Goal: Download file/media

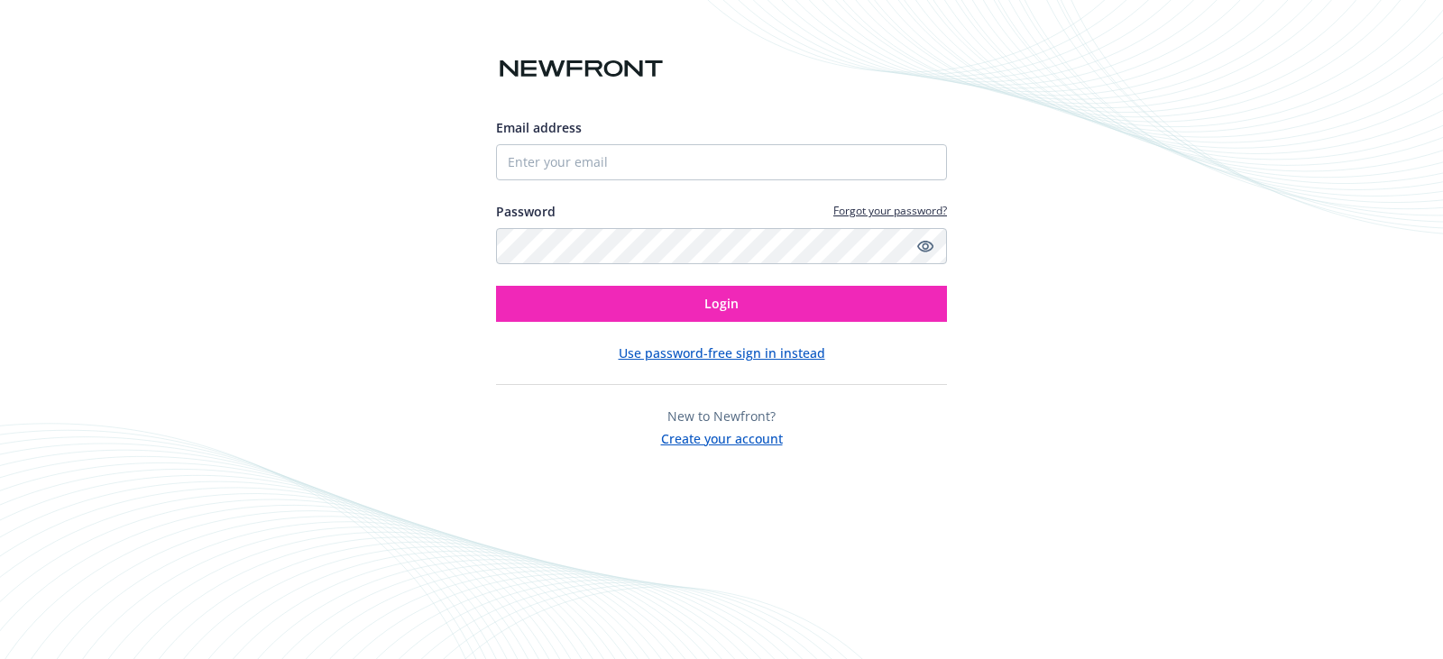
click at [651, 182] on div "Email address Password Forgot your password? Login" at bounding box center [721, 220] width 451 height 204
click at [645, 170] on input "Email address" at bounding box center [721, 162] width 451 height 36
type input "[EMAIL_ADDRESS][DOMAIN_NAME]"
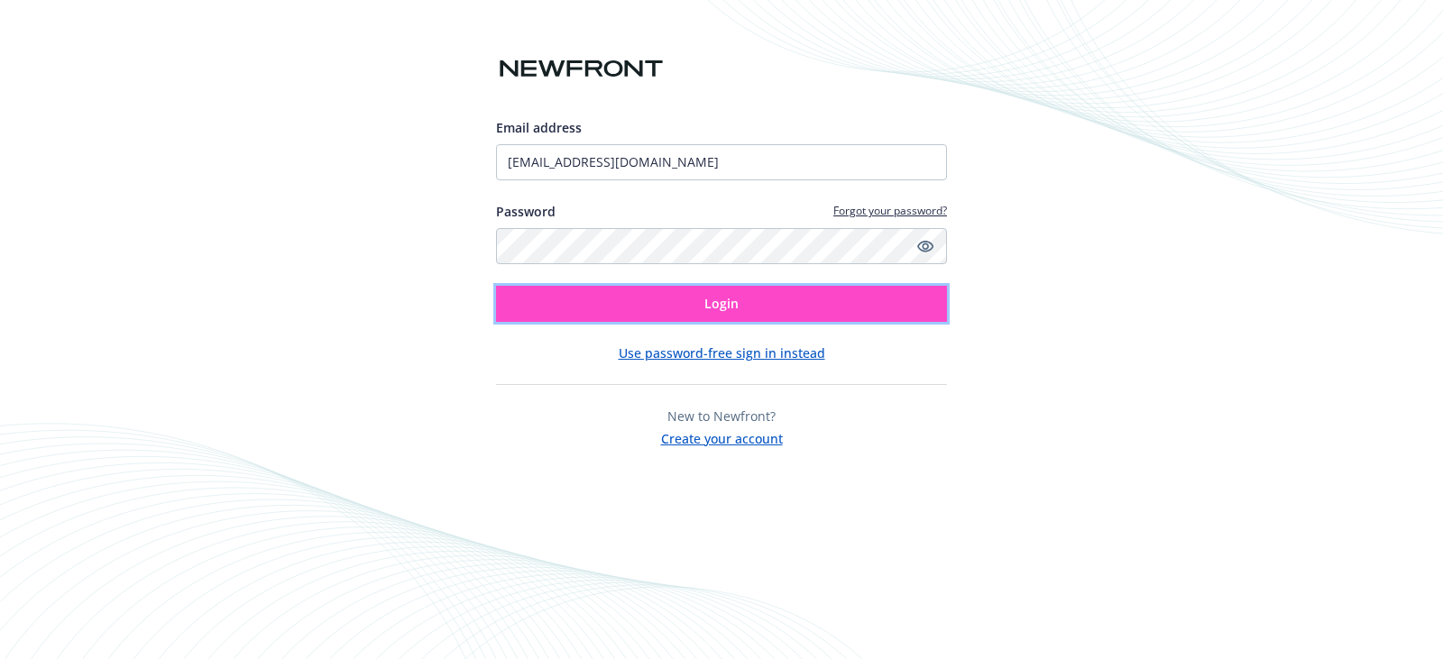
click at [695, 304] on button "Login" at bounding box center [721, 304] width 451 height 36
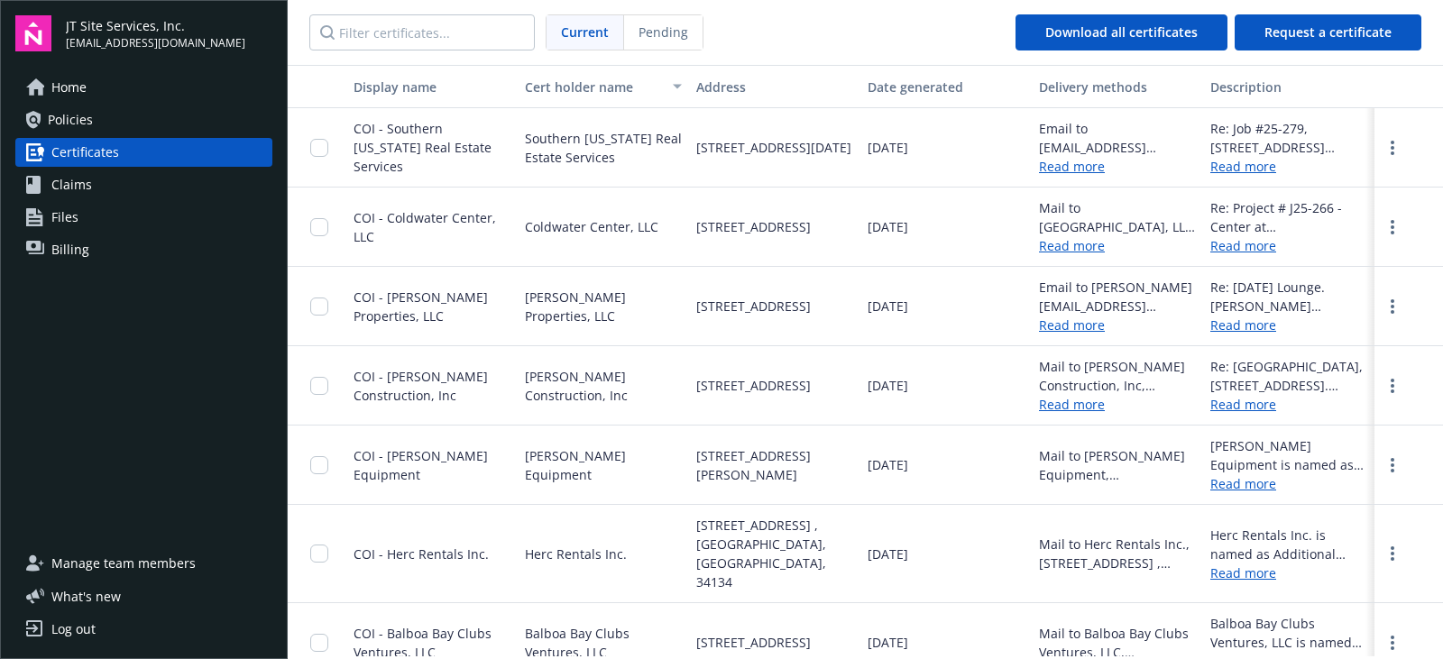
click at [62, 78] on span "Home" at bounding box center [68, 87] width 35 height 29
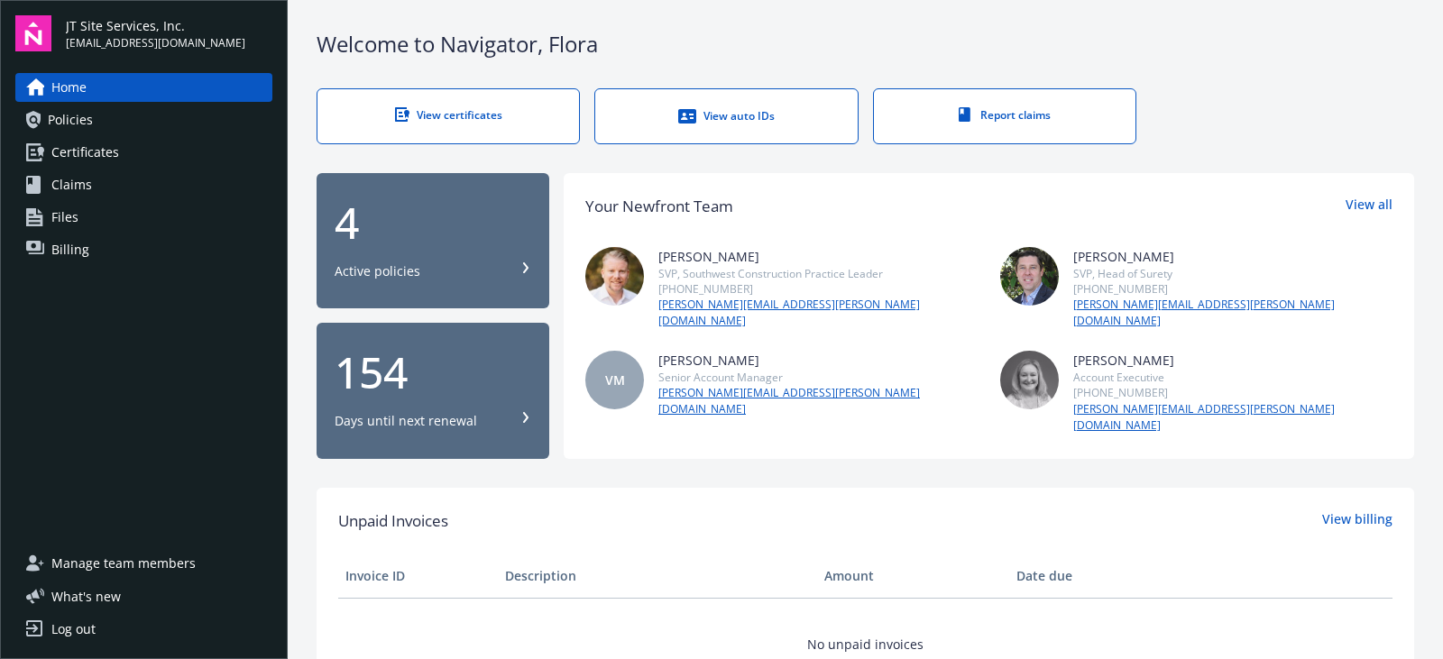
click at [710, 101] on link "View auto IDs" at bounding box center [725, 116] width 263 height 56
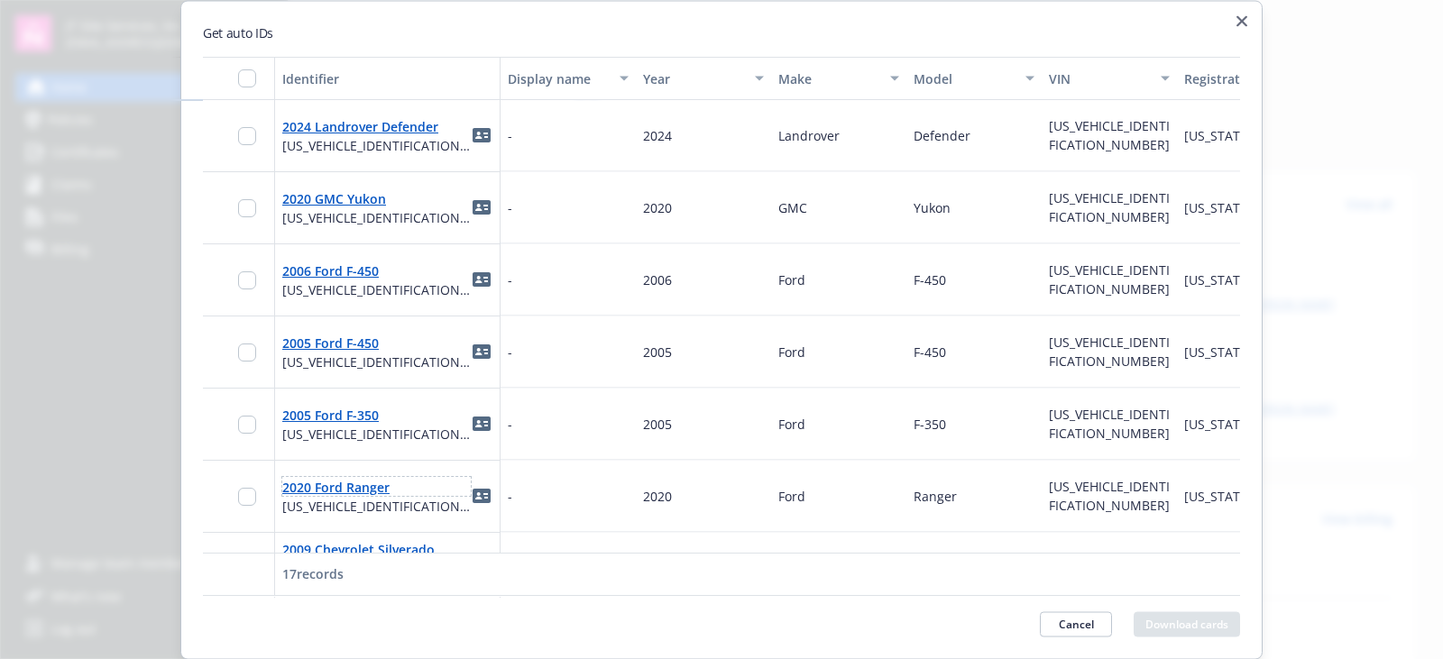
click at [309, 484] on link "2020 Ford Ranger" at bounding box center [335, 486] width 107 height 17
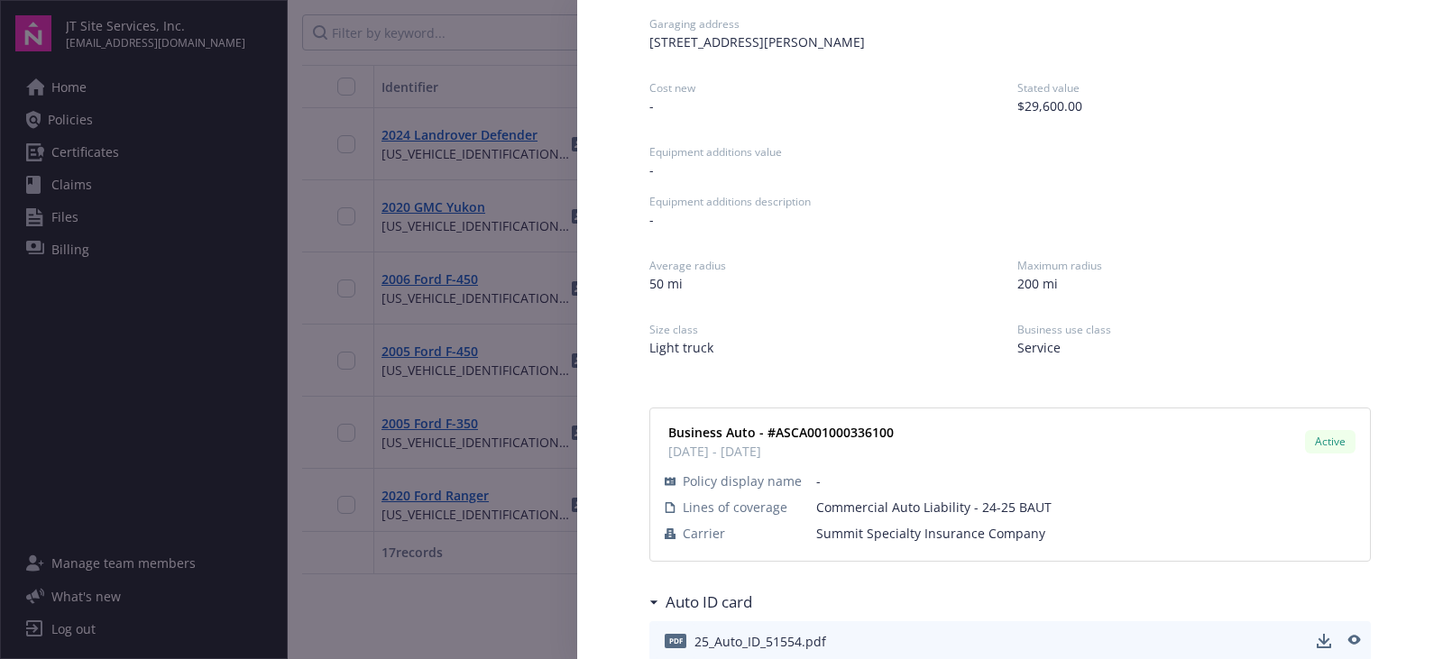
scroll to position [315, 0]
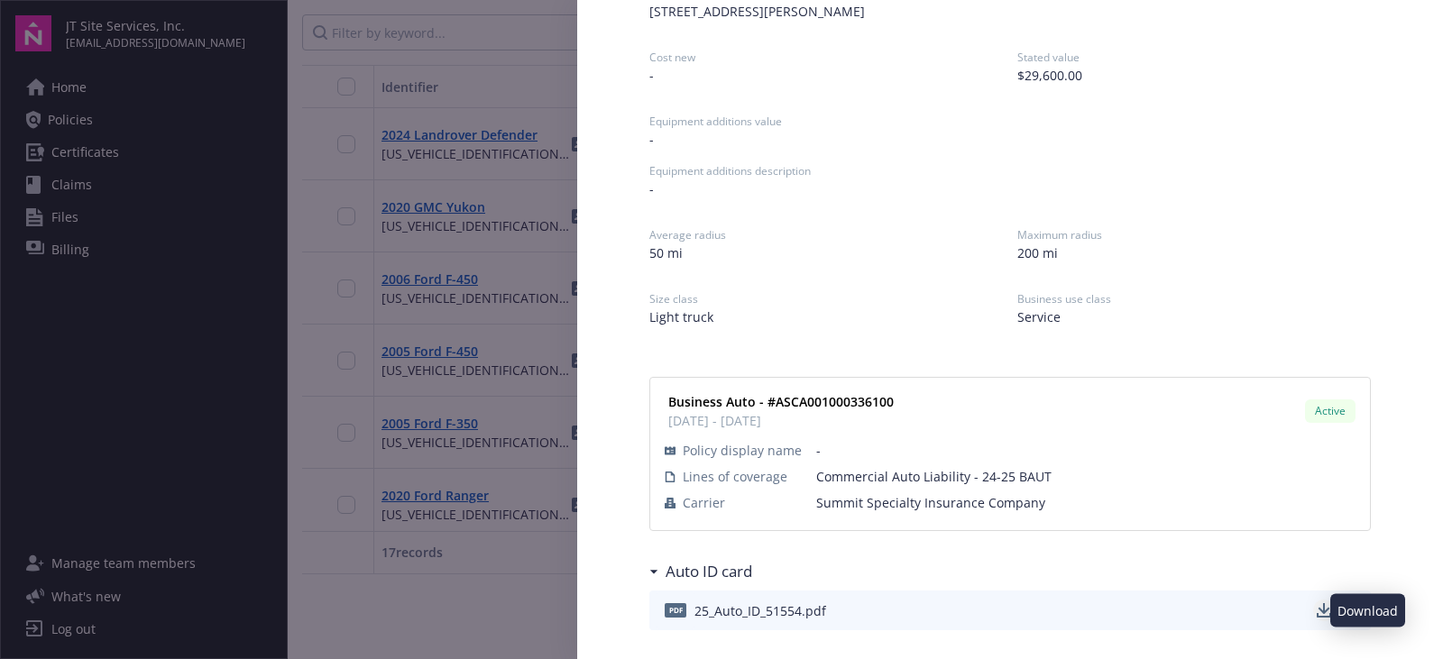
click at [1317, 605] on icon "download" at bounding box center [1324, 610] width 14 height 14
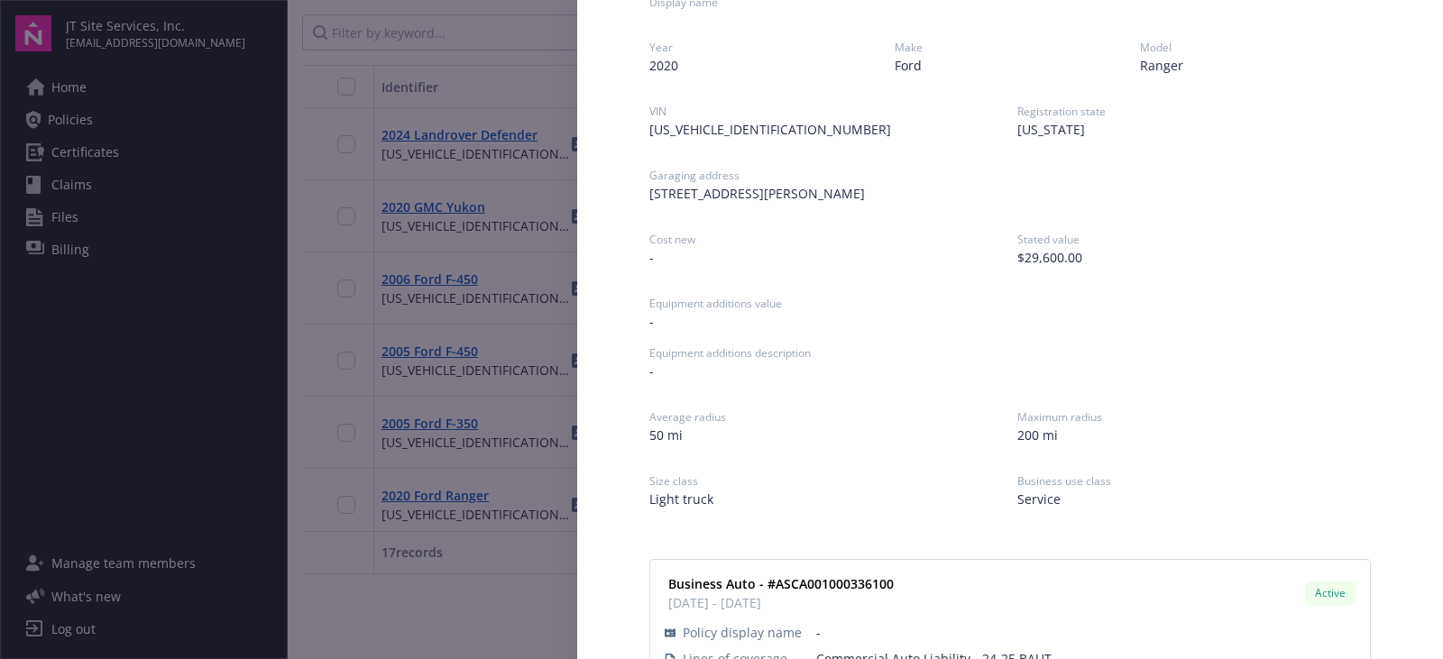
scroll to position [0, 0]
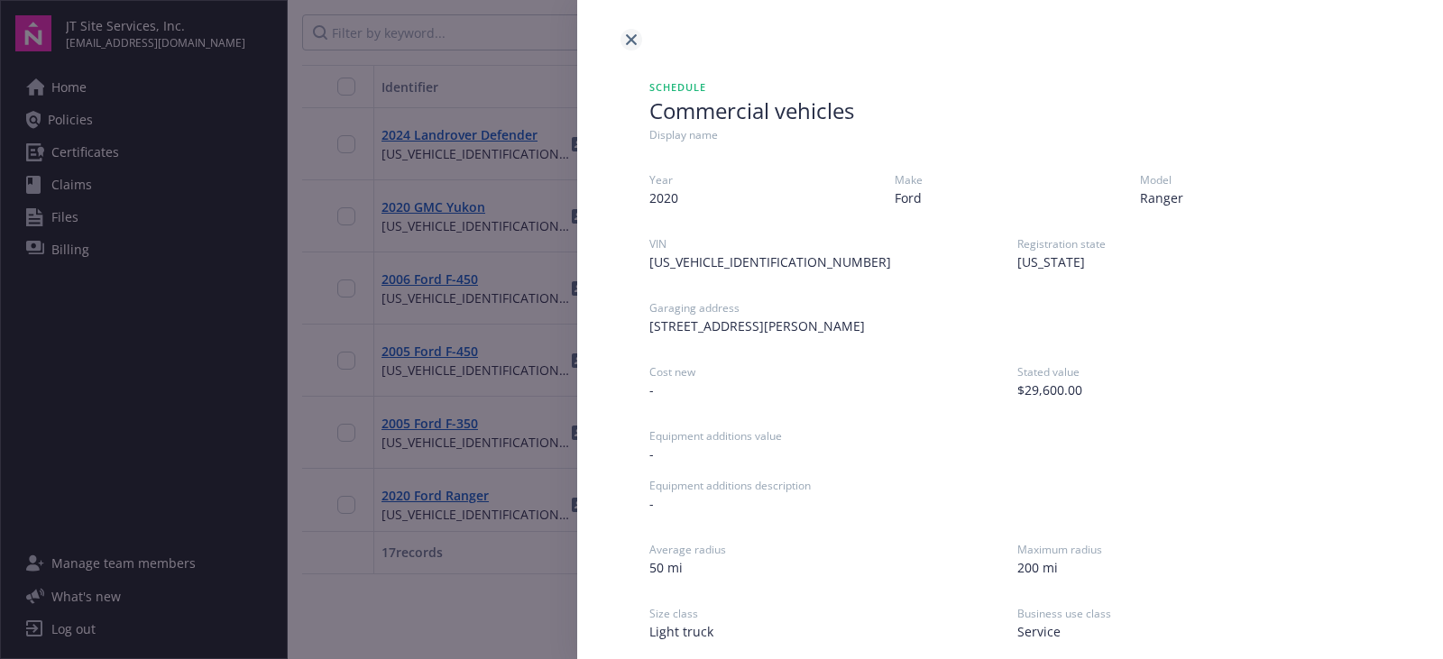
click at [624, 41] on link "close" at bounding box center [632, 40] width 22 height 22
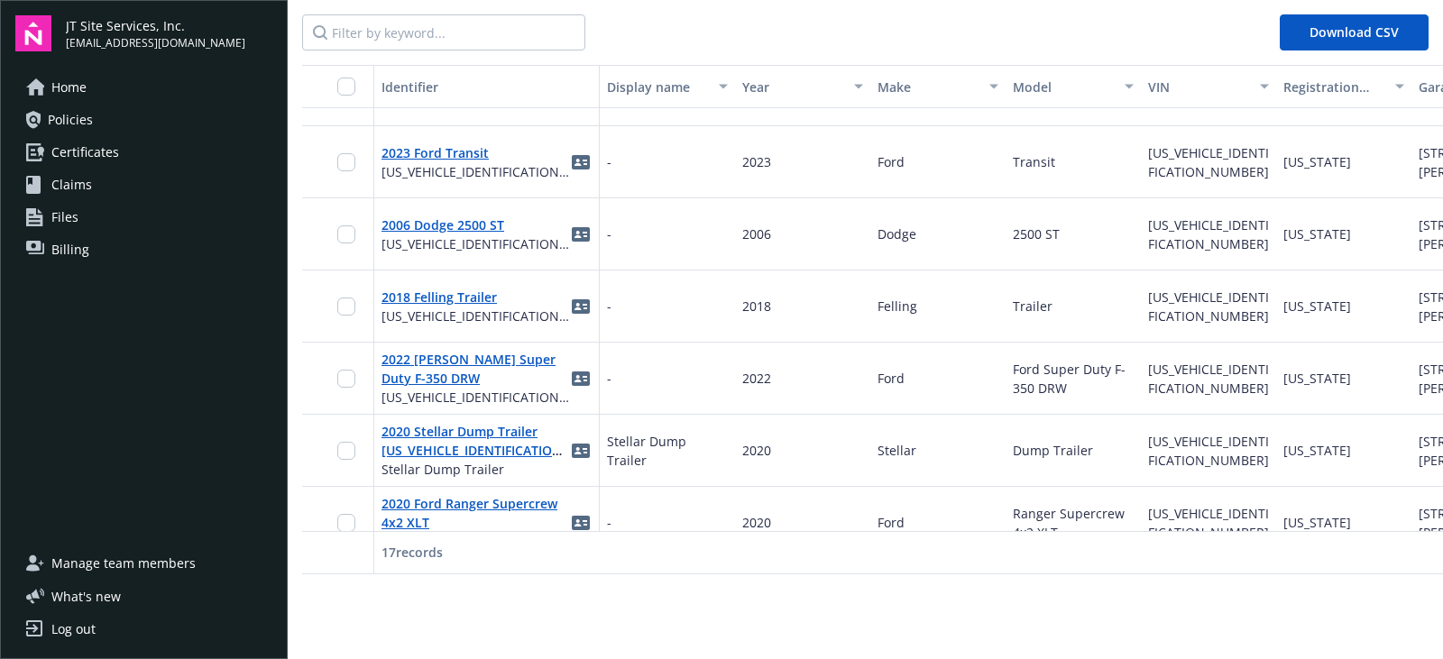
scroll to position [541, 0]
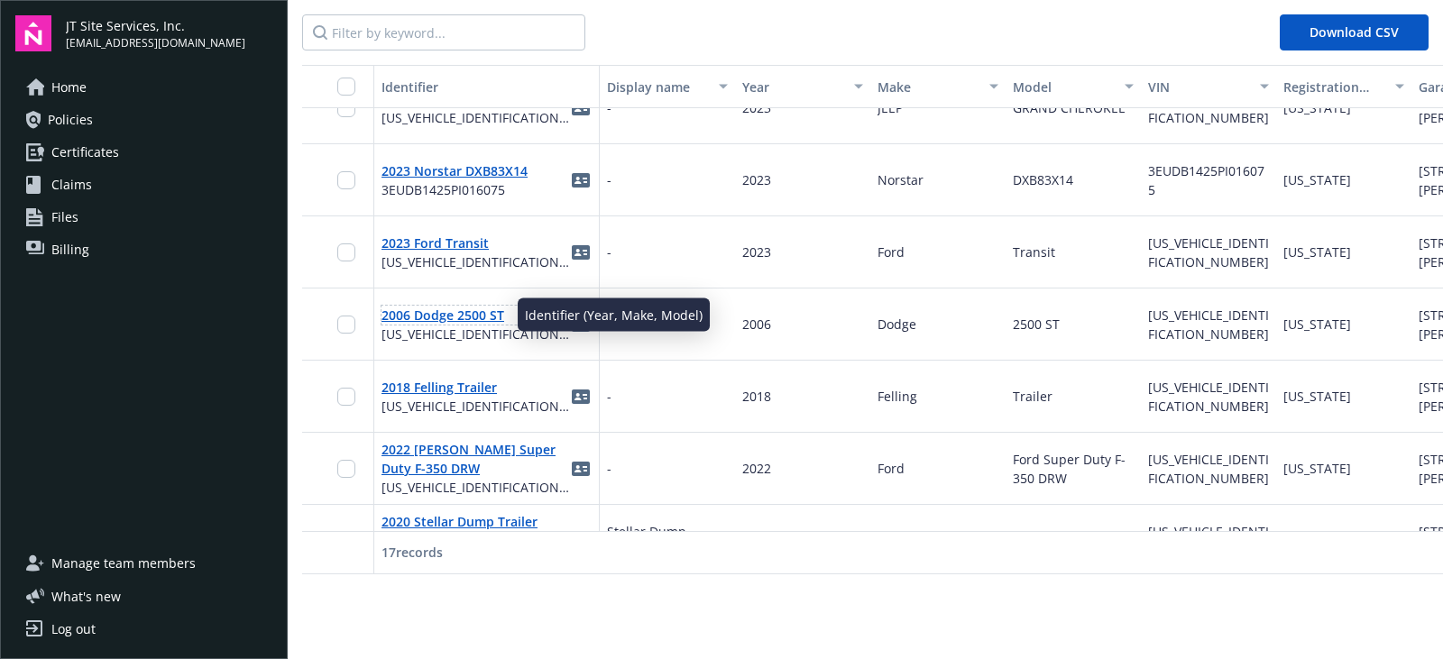
click at [400, 314] on link "2006 Dodge 2500 ST" at bounding box center [443, 315] width 123 height 17
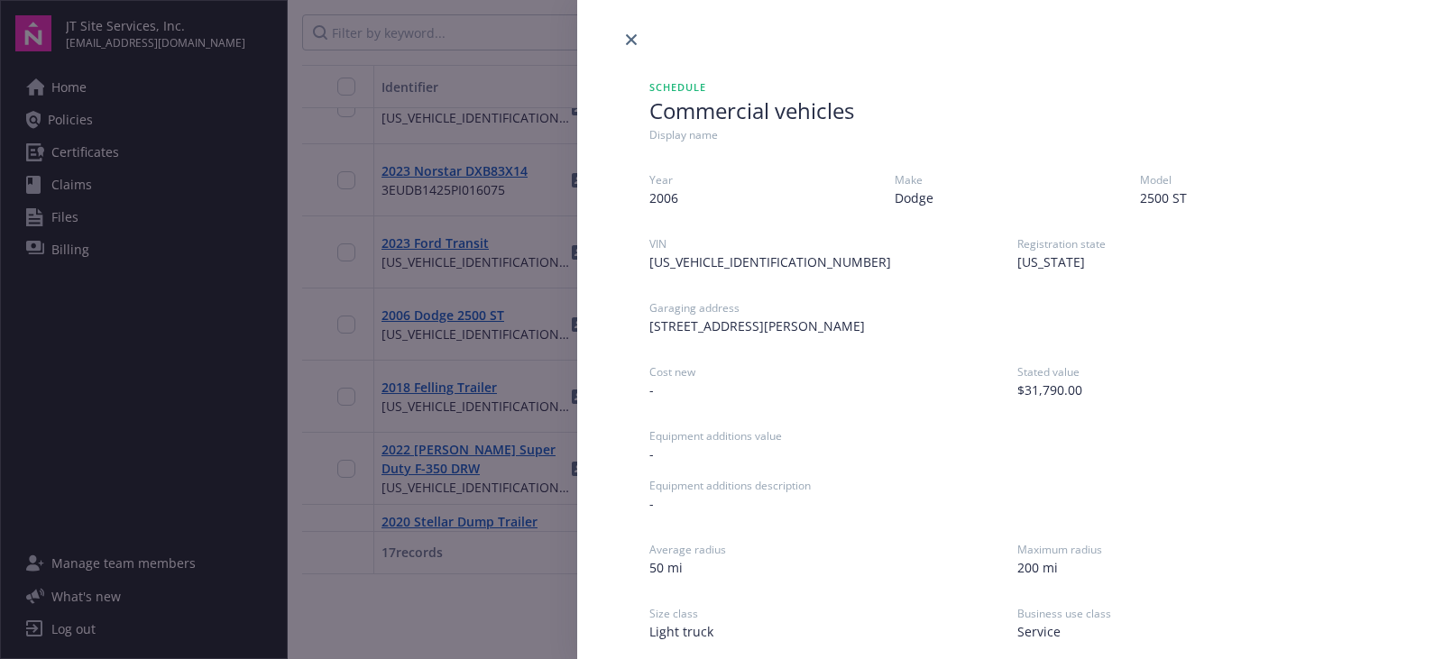
scroll to position [315, 0]
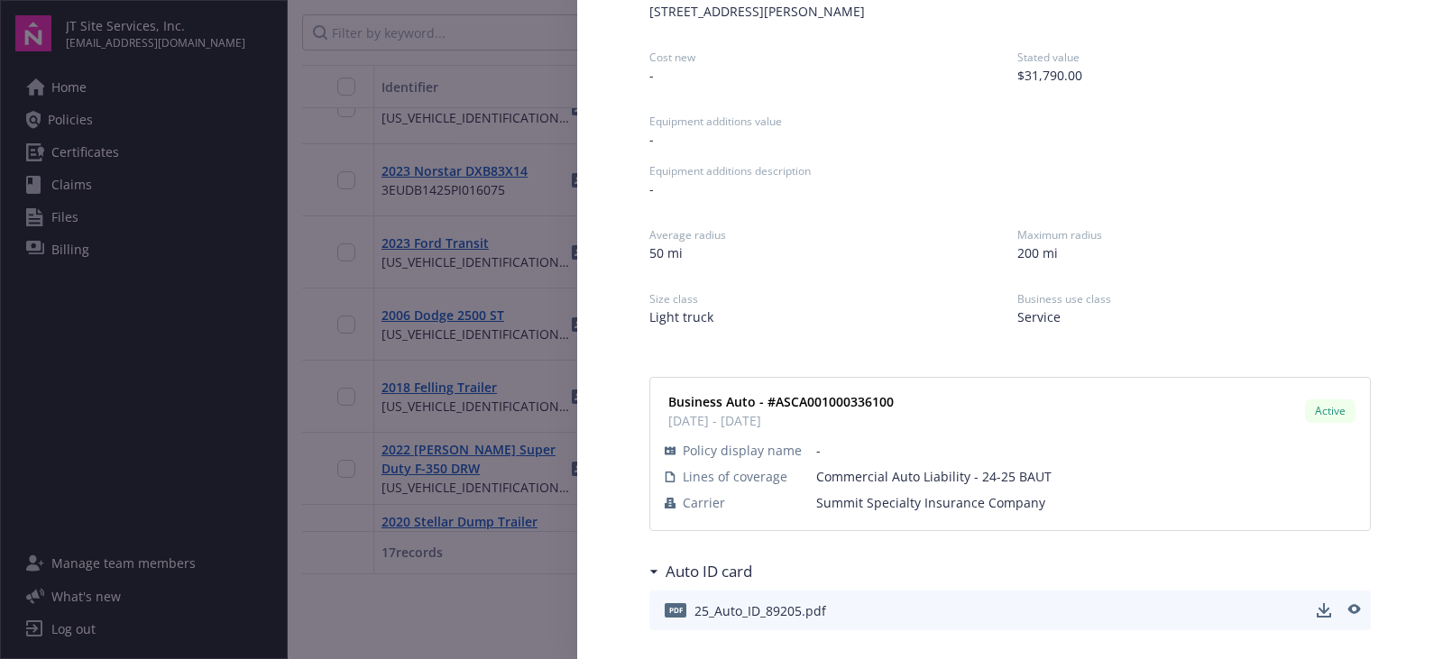
click at [1299, 608] on div "pdf 25_Auto_ID_89205.pdf" at bounding box center [1010, 611] width 722 height 40
click at [1319, 611] on icon "download" at bounding box center [1325, 608] width 12 height 11
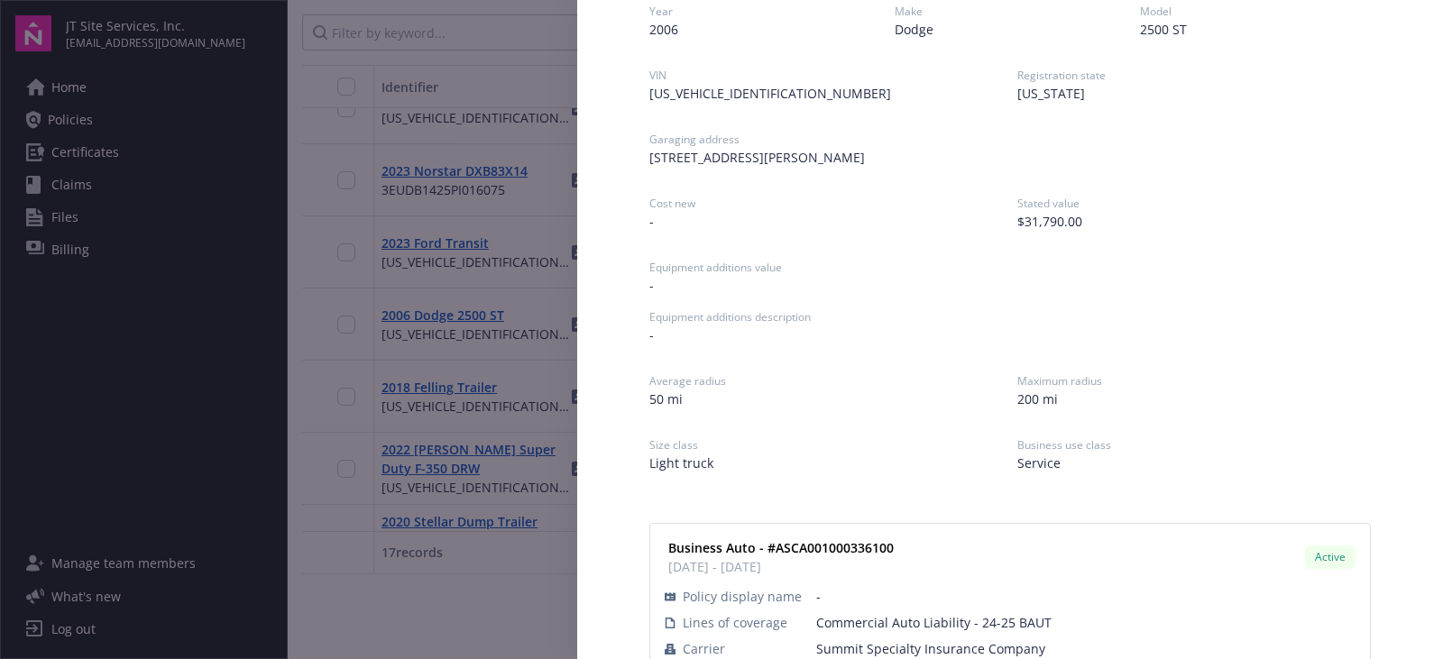
scroll to position [0, 0]
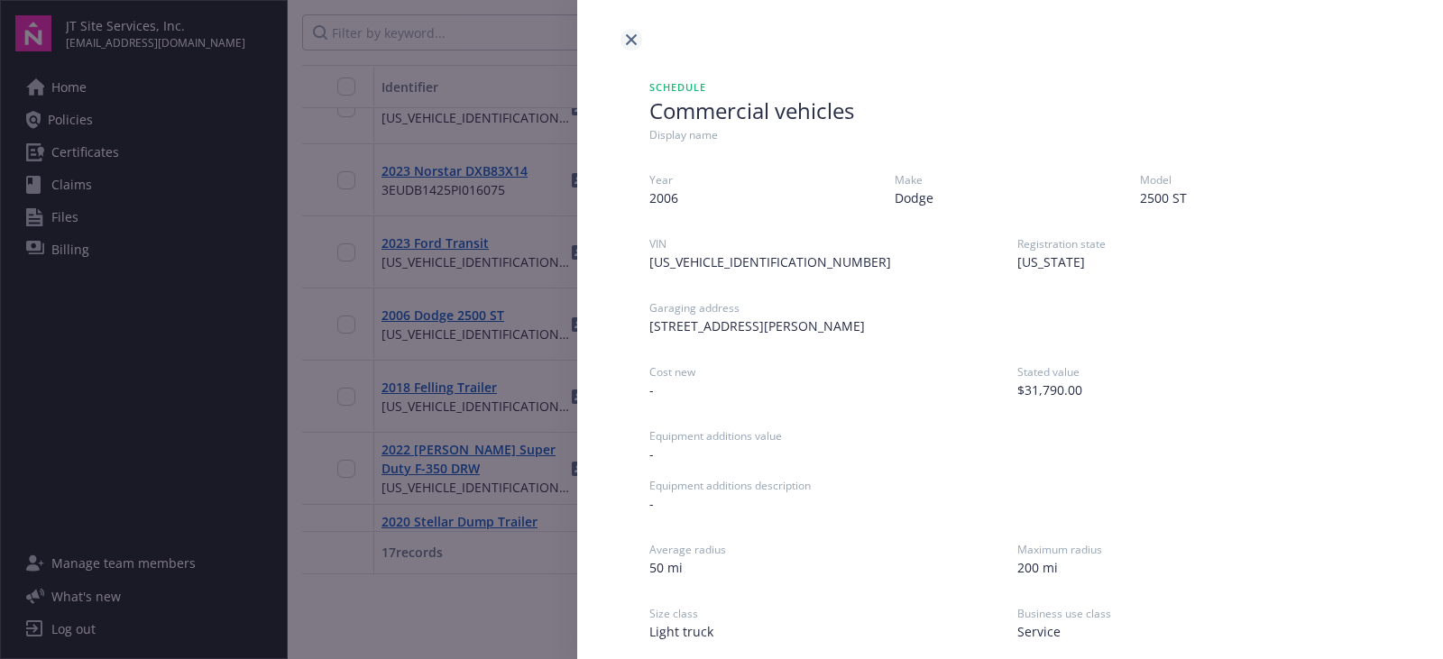
click at [632, 35] on icon "close" at bounding box center [631, 39] width 11 height 11
